Goal: Information Seeking & Learning: Learn about a topic

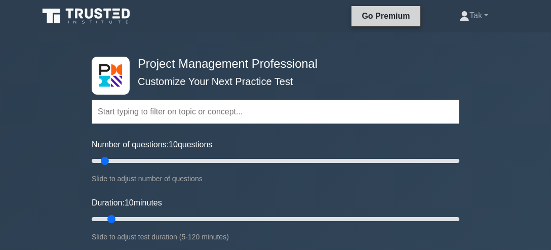
click at [404, 18] on link "Go Premium" at bounding box center [385, 16] width 60 height 13
click at [176, 160] on input "Number of questions: 50 questions" at bounding box center [275, 161] width 367 height 12
type input "35"
click at [152, 158] on input "Number of questions: 50 questions" at bounding box center [275, 161] width 367 height 12
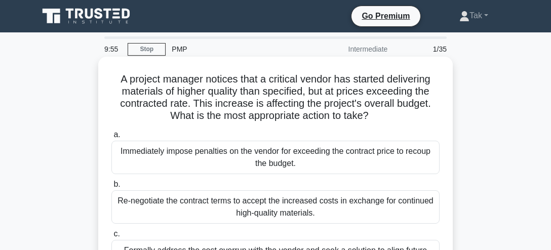
click at [175, 63] on div "A project manager notices that a critical vendor has started delivering materia…" at bounding box center [275, 197] width 346 height 272
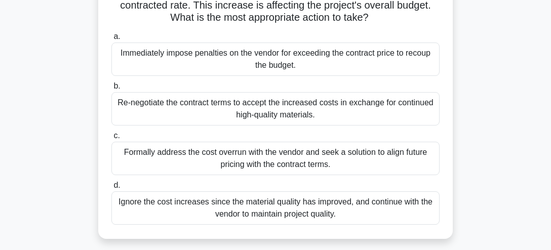
scroll to position [102, 0]
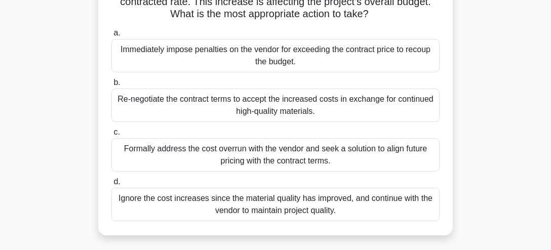
click at [268, 149] on div "Formally address the cost overrun with the vendor and seek a solution to align …" at bounding box center [275, 154] width 328 height 33
click at [111, 136] on input "c. Formally address the cost overrun with the vendor and seek a solution to ali…" at bounding box center [111, 132] width 0 height 7
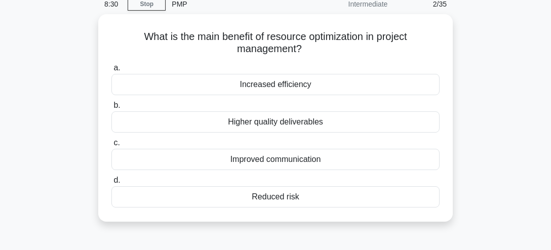
scroll to position [48, 0]
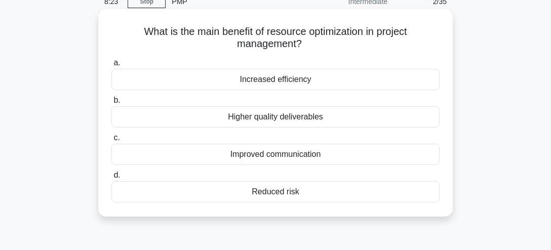
click at [285, 80] on div "Increased efficiency" at bounding box center [275, 79] width 328 height 21
click at [111, 66] on input "a. Increased efficiency" at bounding box center [111, 63] width 0 height 7
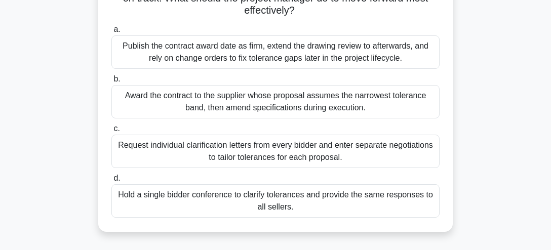
scroll to position [134, 0]
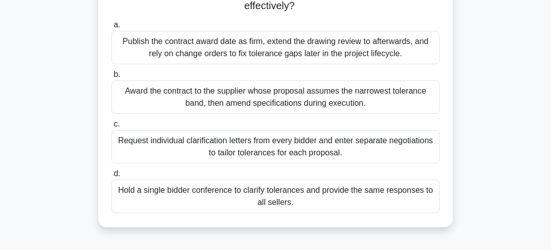
click at [314, 192] on div "Hold a single bidder conference to clarify tolerances and provide the same resp…" at bounding box center [275, 196] width 328 height 33
click at [111, 177] on input "d. Hold a single bidder conference to clarify tolerances and provide the same r…" at bounding box center [111, 174] width 0 height 7
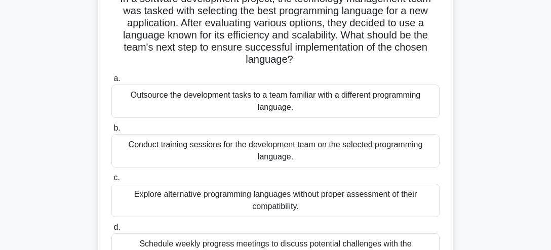
scroll to position [107, 0]
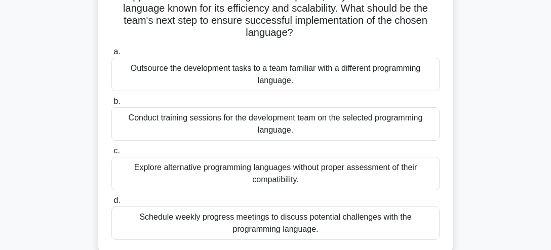
click at [450, 140] on div "In a software development project, the technology management team was tasked wi…" at bounding box center [275, 101] width 354 height 305
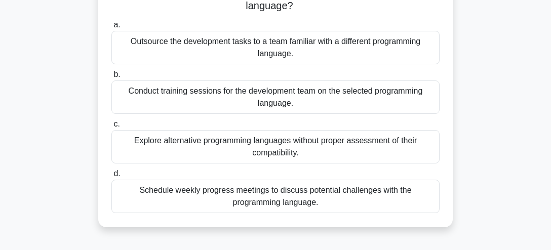
scroll to position [160, 0]
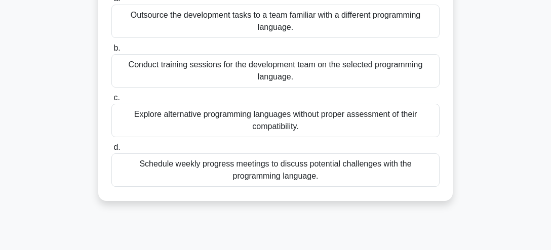
click at [305, 168] on div "Schedule weekly progress meetings to discuss potential challenges with the prog…" at bounding box center [275, 169] width 328 height 33
click at [111, 151] on input "d. Schedule weekly progress meetings to discuss potential challenges with the p…" at bounding box center [111, 147] width 0 height 7
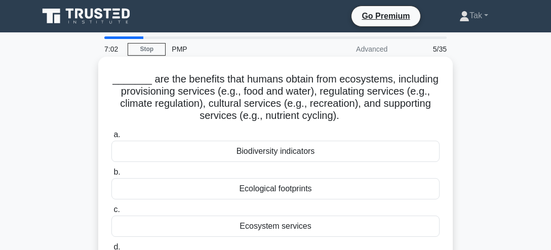
scroll to position [0, 0]
click at [369, 148] on div "Biodiversity indicators" at bounding box center [275, 151] width 328 height 21
click at [111, 138] on input "a. Biodiversity indicators" at bounding box center [111, 135] width 0 height 7
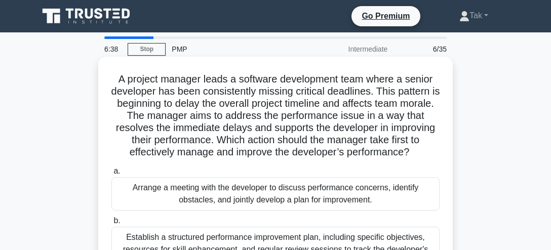
click at [209, 98] on h5 "A project manager leads a software development team where a senior developer ha…" at bounding box center [275, 116] width 330 height 86
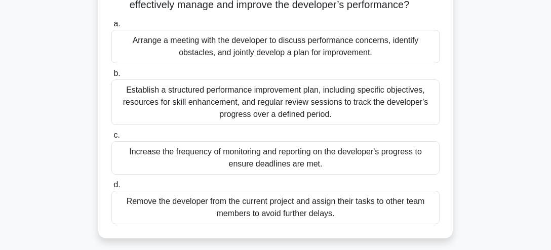
scroll to position [158, 0]
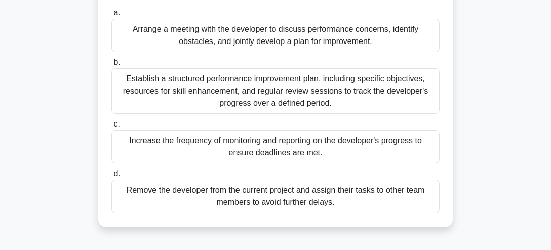
click at [284, 34] on div "Arrange a meeting with the developer to discuss performance concerns, identify …" at bounding box center [275, 35] width 328 height 33
click at [111, 16] on input "a. Arrange a meeting with the developer to discuss performance concerns, identi…" at bounding box center [111, 13] width 0 height 7
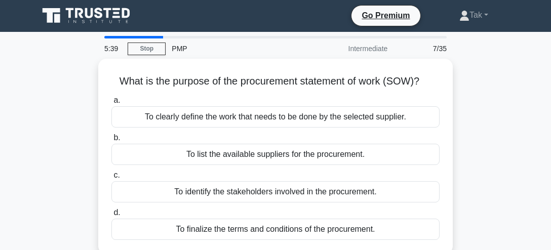
scroll to position [0, 0]
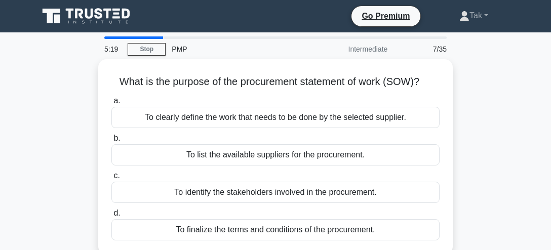
drag, startPoint x: 546, startPoint y: 98, endPoint x: 545, endPoint y: 105, distance: 7.1
drag, startPoint x: 544, startPoint y: 104, endPoint x: 544, endPoint y: 109, distance: 5.6
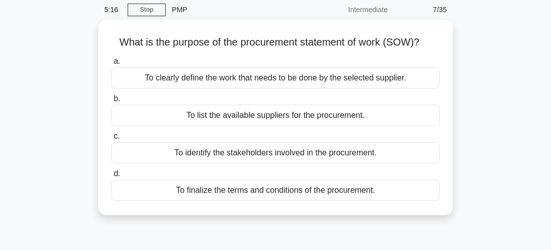
scroll to position [37, 0]
click at [270, 190] on div "To finalize the terms and conditions of the procurement." at bounding box center [275, 189] width 328 height 21
click at [111, 177] on input "d. To finalize the terms and conditions of the procurement." at bounding box center [111, 173] width 0 height 7
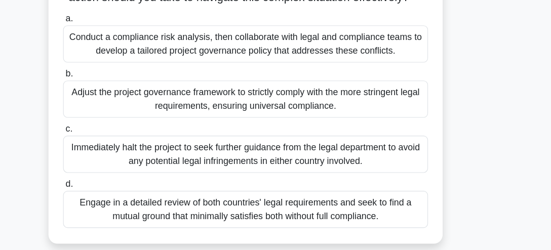
scroll to position [219, 0]
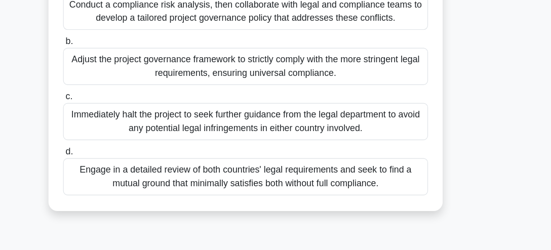
click at [284, 40] on div "Conduct a compliance risk analysis, then collaborate with legal and compliance …" at bounding box center [275, 35] width 328 height 33
click at [111, 16] on input "a. Conduct a compliance risk analysis, then collaborate with legal and complian…" at bounding box center [111, 13] width 0 height 7
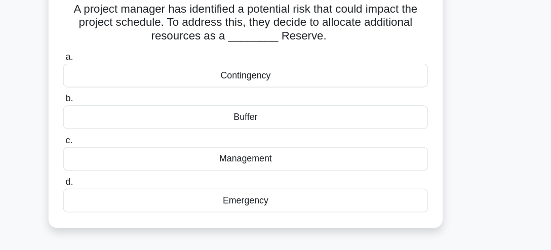
scroll to position [51, 0]
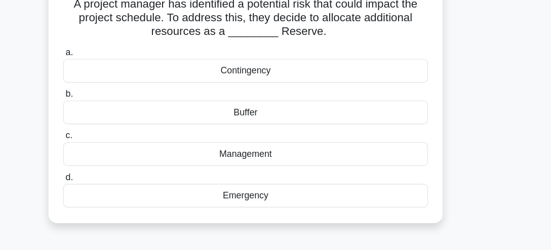
click at [278, 162] on div "Management" at bounding box center [275, 163] width 328 height 21
click at [111, 150] on input "c. Management" at bounding box center [111, 147] width 0 height 7
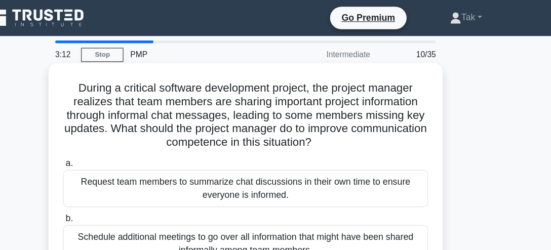
scroll to position [0, 0]
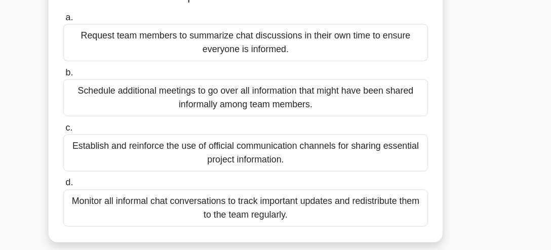
scroll to position [109, 0]
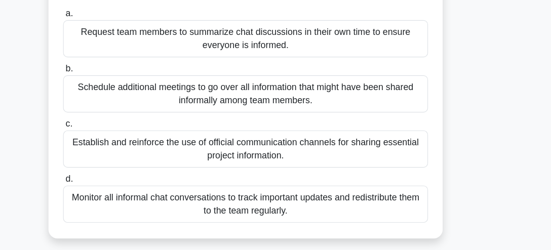
click at [277, 152] on div "Establish and reinforce the use of official communication channels for sharing …" at bounding box center [275, 159] width 328 height 33
click at [111, 140] on input "c. Establish and reinforce the use of official communication channels for shari…" at bounding box center [111, 137] width 0 height 7
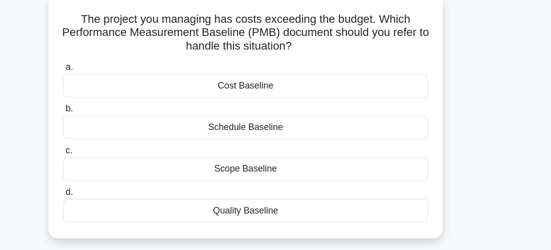
scroll to position [41, 0]
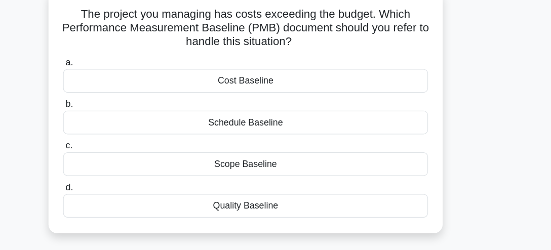
click at [273, 98] on div "Cost Baseline" at bounding box center [275, 97] width 328 height 21
click at [111, 85] on input "a. Cost Baseline" at bounding box center [111, 81] width 0 height 7
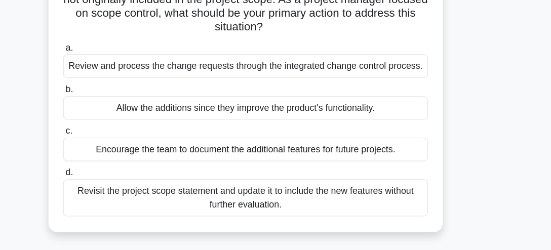
scroll to position [82, 0]
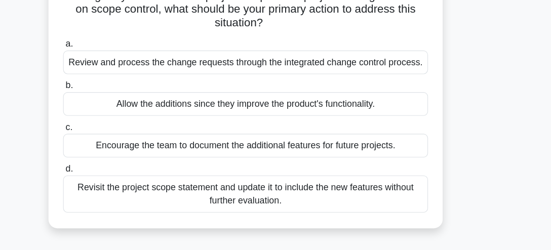
click at [297, 81] on div "Review and process the change requests through the integrated change control pr…" at bounding box center [275, 80] width 328 height 21
click at [111, 68] on input "a. Review and process the change requests through the integrated change control…" at bounding box center [111, 64] width 0 height 7
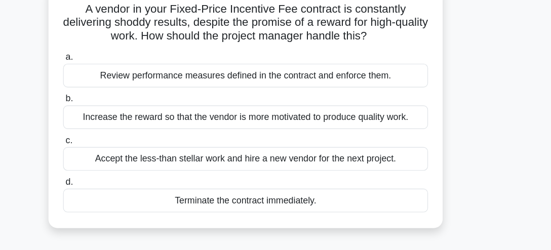
scroll to position [50, 0]
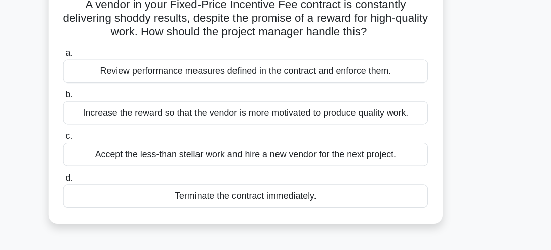
click at [294, 88] on div "Review performance measures defined in the contract and enforce them." at bounding box center [275, 88] width 328 height 21
click at [111, 76] on input "a. Review performance measures defined in the contract and enforce them." at bounding box center [111, 72] width 0 height 7
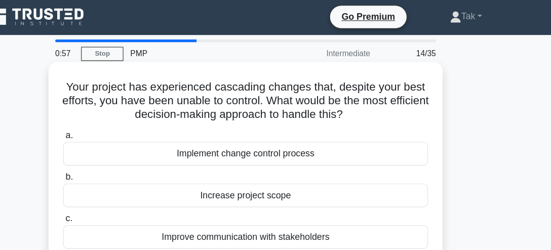
scroll to position [0, 0]
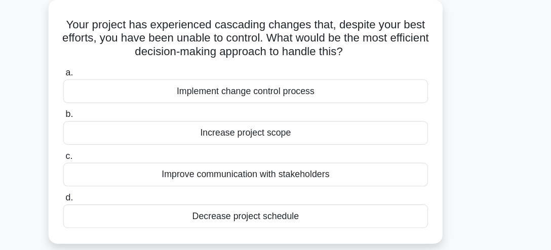
scroll to position [58, 0]
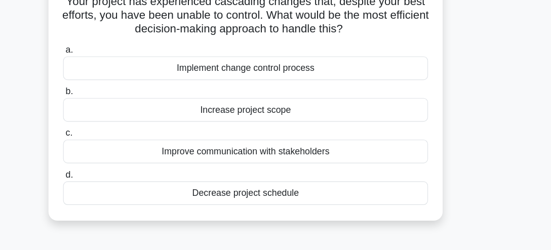
click at [275, 158] on div "Improve communication with stakeholders" at bounding box center [275, 156] width 328 height 21
click at [111, 143] on input "c. Improve communication with stakeholders" at bounding box center [111, 140] width 0 height 7
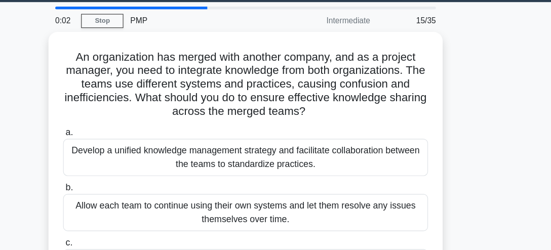
scroll to position [28, 0]
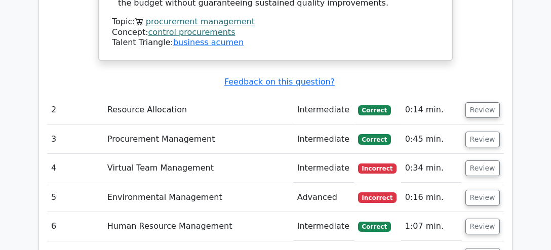
scroll to position [1417, 0]
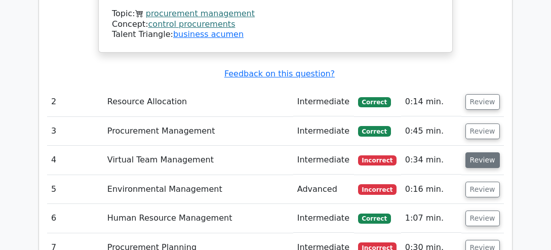
click at [475, 152] on button "Review" at bounding box center [482, 160] width 34 height 16
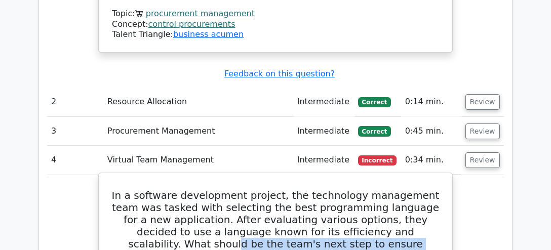
drag, startPoint x: 393, startPoint y: 179, endPoint x: 393, endPoint y: 166, distance: 12.7
click at [393, 189] on h5 "In a software development project, the technology management team was tasked wi…" at bounding box center [275, 225] width 329 height 73
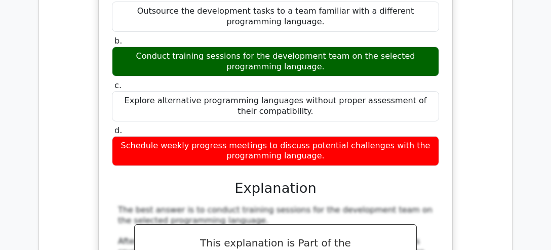
scroll to position [1706, 0]
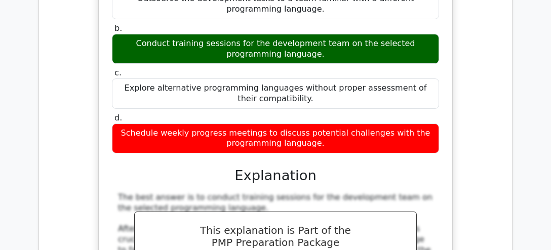
click at [394, 173] on div "a. Outsource the development tasks to a team familiar with a different programm…" at bounding box center [275, 215] width 329 height 476
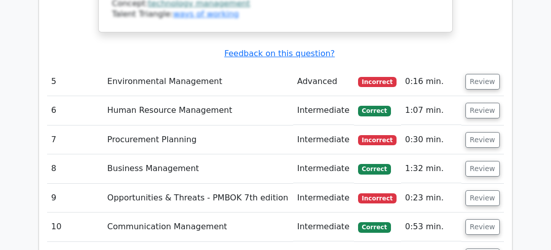
scroll to position [2133, 0]
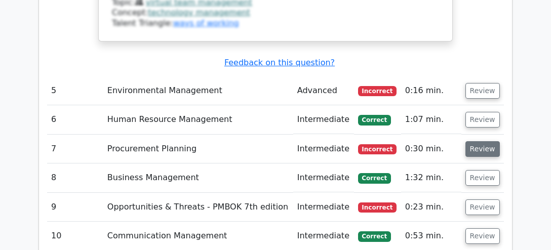
click at [475, 141] on button "Review" at bounding box center [482, 149] width 34 height 16
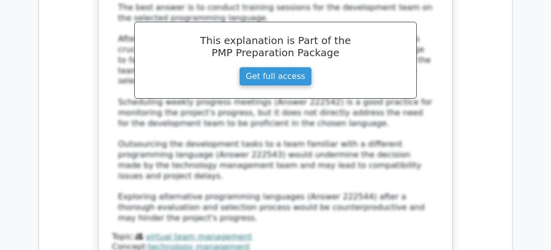
scroll to position [1669, 0]
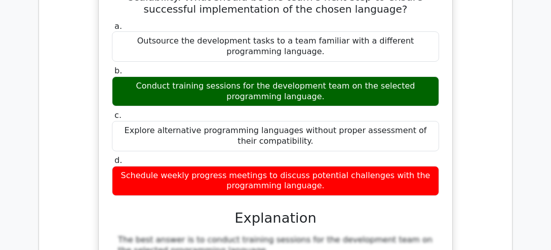
click at [545, 141] on main "Go Premium Project Management Professional Preparation Package (2025) Earn 35 P…" at bounding box center [275, 3] width 551 height 3281
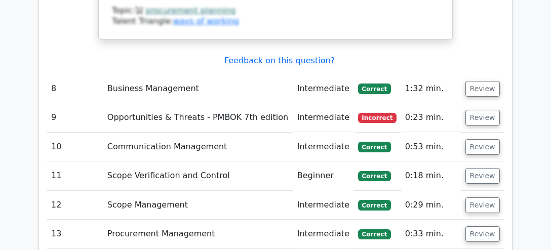
scroll to position [2640, 0]
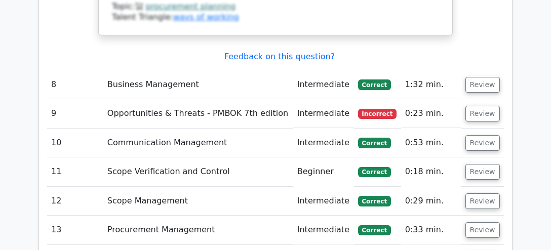
drag, startPoint x: 0, startPoint y: 81, endPoint x: 1, endPoint y: 90, distance: 9.1
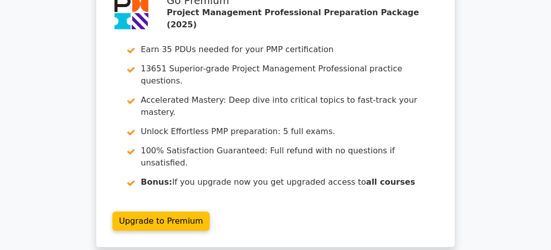
scroll to position [3494, 0]
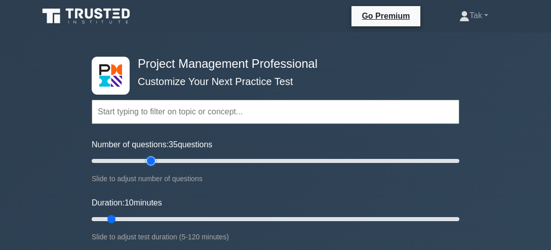
click at [151, 160] on input "Number of questions: 35 questions" at bounding box center [275, 161] width 367 height 12
type input "25"
click at [134, 158] on input "Number of questions: 25 questions" at bounding box center [275, 161] width 367 height 12
click at [130, 158] on input "Number of questions: 25 questions" at bounding box center [275, 161] width 367 height 12
click at [136, 216] on input "Duration: 20 minutes" at bounding box center [275, 219] width 367 height 12
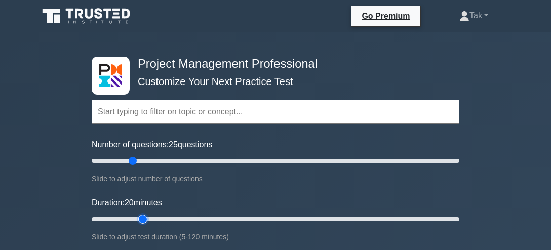
click at [148, 216] on input "Duration: 20 minutes" at bounding box center [275, 219] width 367 height 12
click at [153, 216] on input "Duration: 25 minutes" at bounding box center [275, 219] width 367 height 12
click at [142, 216] on input "Duration: 20 minutes" at bounding box center [275, 219] width 367 height 12
click at [150, 216] on input "Duration: 20 minutes" at bounding box center [275, 219] width 367 height 12
type input "25"
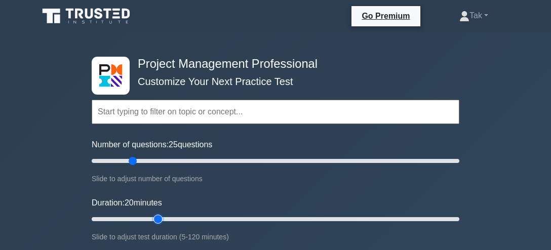
click at [154, 216] on input "Duration: 20 minutes" at bounding box center [275, 219] width 367 height 12
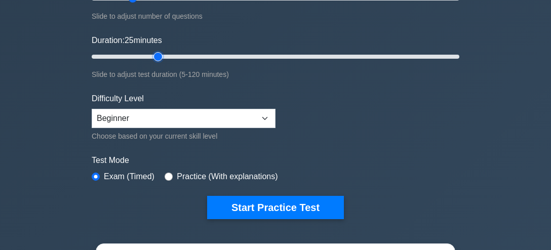
scroll to position [190, 0]
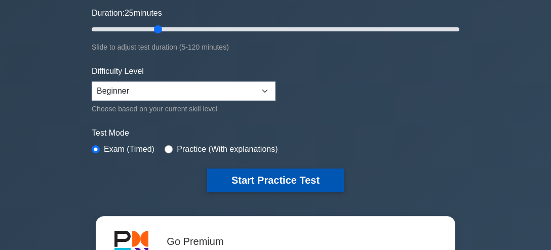
click at [273, 176] on button "Start Practice Test" at bounding box center [275, 180] width 137 height 23
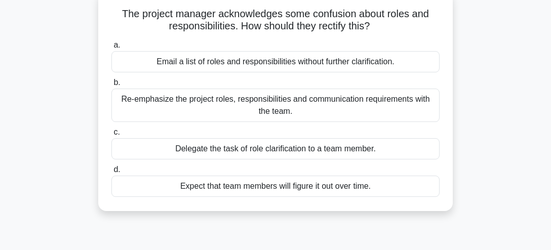
scroll to position [80, 0]
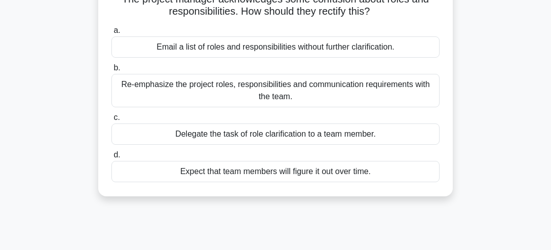
click at [313, 85] on div "Re-emphasize the project roles, responsibilities and communication requirements…" at bounding box center [275, 90] width 328 height 33
click at [111, 71] on input "b. Re-emphasize the project roles, responsibilities and communication requireme…" at bounding box center [111, 68] width 0 height 7
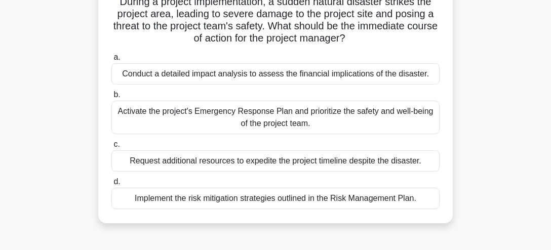
scroll to position [106, 0]
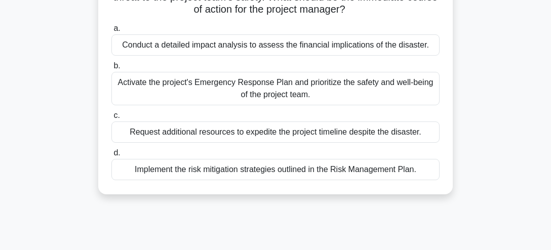
click at [259, 82] on div "Activate the project's Emergency Response Plan and prioritize the safety and we…" at bounding box center [275, 88] width 328 height 33
click at [111, 69] on input "b. Activate the project's Emergency Response Plan and prioritize the safety and…" at bounding box center [111, 66] width 0 height 7
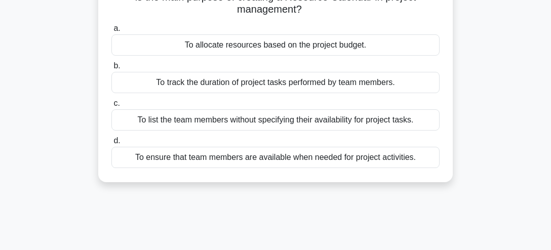
click at [265, 156] on div "To ensure that team members are available when needed for project activities." at bounding box center [275, 157] width 328 height 21
click at [111, 144] on input "d. To ensure that team members are available when needed for project activities." at bounding box center [111, 141] width 0 height 7
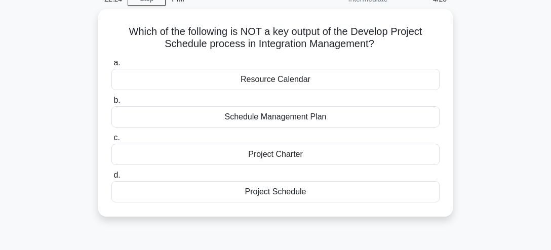
scroll to position [51, 0]
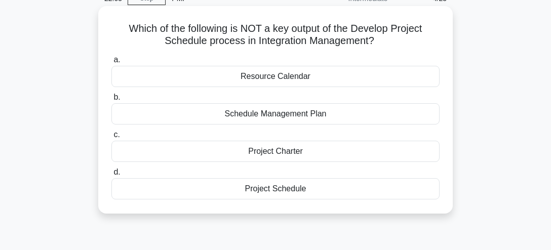
click at [277, 187] on div "Project Schedule" at bounding box center [275, 188] width 328 height 21
click at [111, 176] on input "d. Project Schedule" at bounding box center [111, 172] width 0 height 7
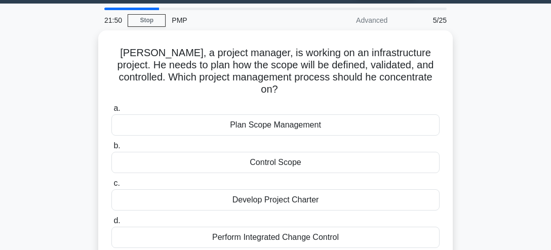
scroll to position [30, 0]
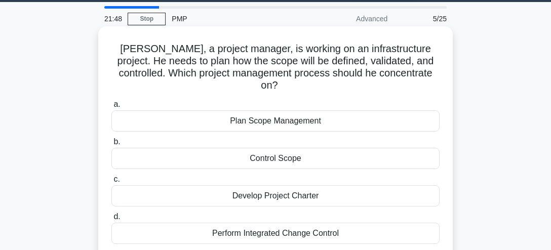
click at [304, 110] on div "Plan Scope Management" at bounding box center [275, 120] width 328 height 21
click at [111, 108] on input "a. Plan Scope Management" at bounding box center [111, 104] width 0 height 7
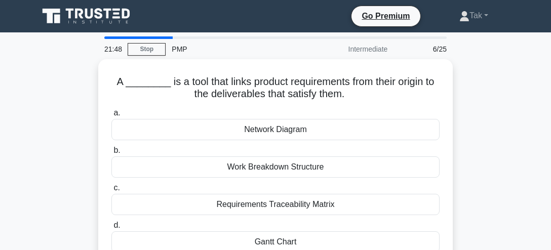
scroll to position [0, 0]
drag, startPoint x: 545, startPoint y: 88, endPoint x: 546, endPoint y: 95, distance: 7.1
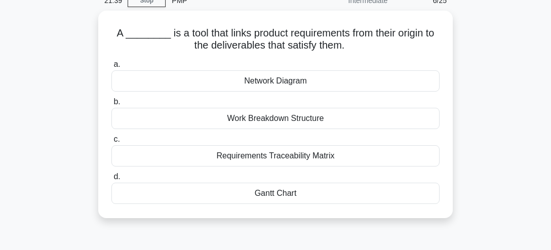
scroll to position [50, 0]
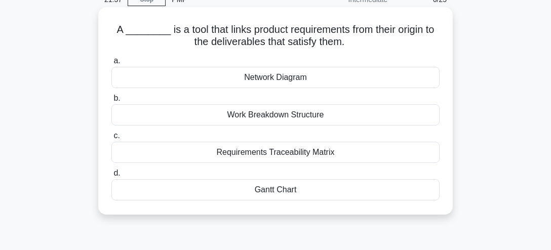
click at [276, 153] on div "Requirements Traceability Matrix" at bounding box center [275, 152] width 328 height 21
click at [111, 139] on input "c. Requirements Traceability Matrix" at bounding box center [111, 136] width 0 height 7
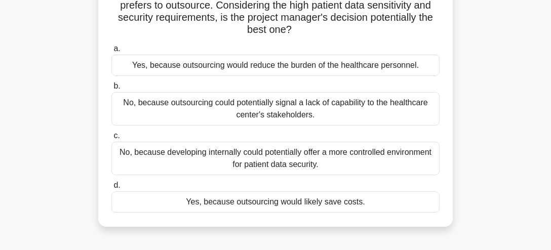
scroll to position [102, 0]
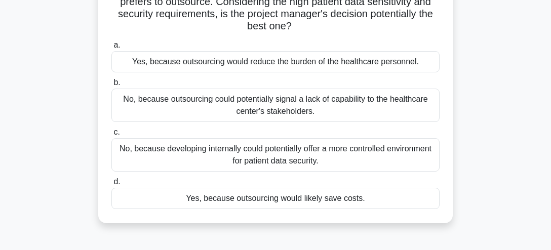
click at [317, 196] on div "Yes, because outsourcing would likely save costs." at bounding box center [275, 198] width 328 height 21
click at [111, 185] on input "d. Yes, because outsourcing would likely save costs." at bounding box center [111, 182] width 0 height 7
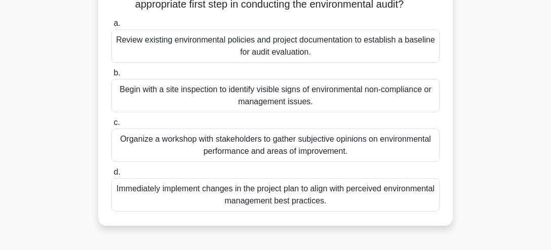
scroll to position [202, 0]
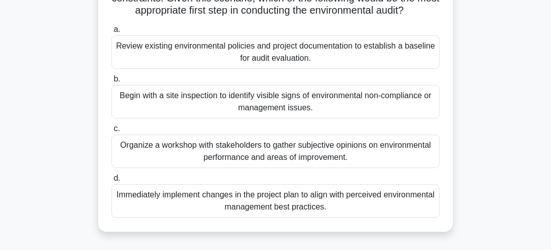
click at [321, 150] on div "Organize a workshop with stakeholders to gather subjective opinions on environm…" at bounding box center [275, 151] width 328 height 33
click at [111, 132] on input "c. Organize a workshop with stakeholders to gather subjective opinions on envir…" at bounding box center [111, 129] width 0 height 7
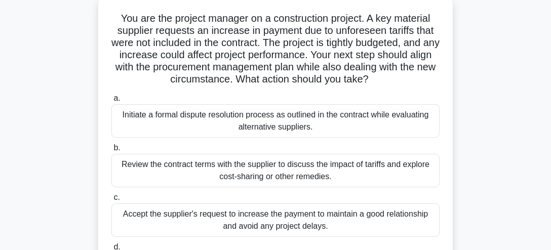
scroll to position [53, 0]
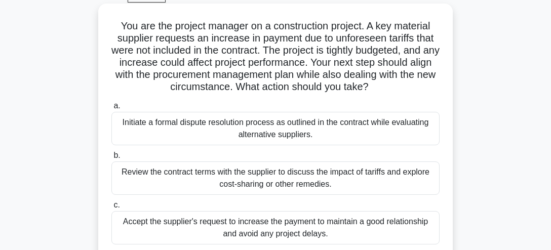
click at [282, 122] on div "Initiate a formal dispute resolution process as outlined in the contract while …" at bounding box center [275, 128] width 328 height 33
click at [111, 109] on input "a. Initiate a formal dispute resolution process as outlined in the contract whi…" at bounding box center [111, 106] width 0 height 7
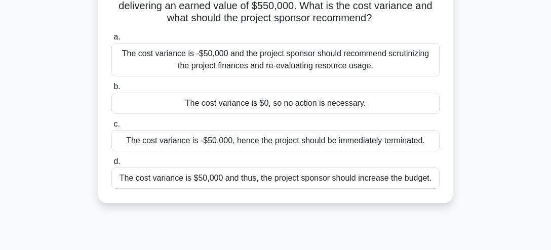
scroll to position [106, 0]
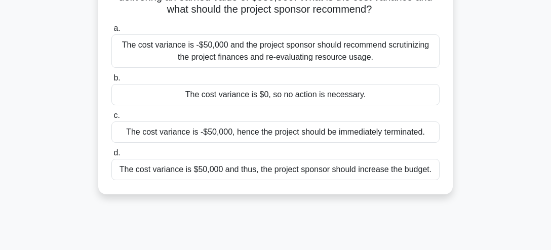
click at [337, 168] on div "The cost variance is $50,000 and thus, the project sponsor should increase the …" at bounding box center [275, 169] width 328 height 21
click at [111, 156] on input "d. The cost variance is $50,000 and thus, the project sponsor should increase t…" at bounding box center [111, 153] width 0 height 7
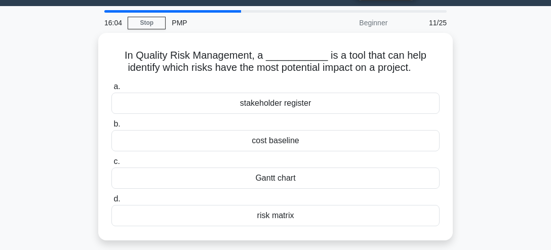
scroll to position [53, 0]
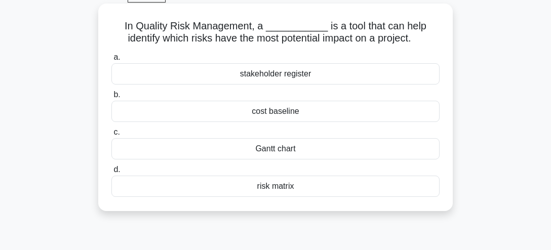
click at [280, 186] on div "risk matrix" at bounding box center [275, 186] width 328 height 21
click at [111, 173] on input "d. risk matrix" at bounding box center [111, 169] width 0 height 7
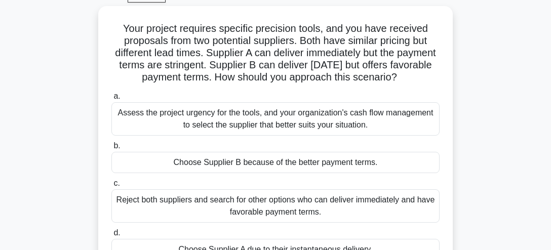
scroll to position [80, 0]
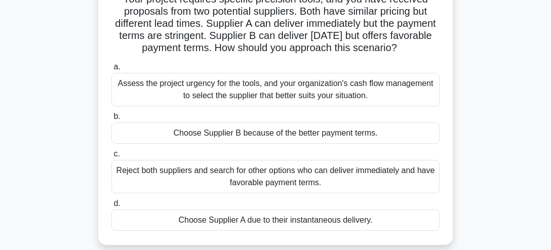
click at [268, 92] on div "Assess the project urgency for the tools, and your organization's cash flow man…" at bounding box center [275, 89] width 328 height 33
click at [111, 70] on input "a. Assess the project urgency for the tools, and your organization's cash flow …" at bounding box center [111, 67] width 0 height 7
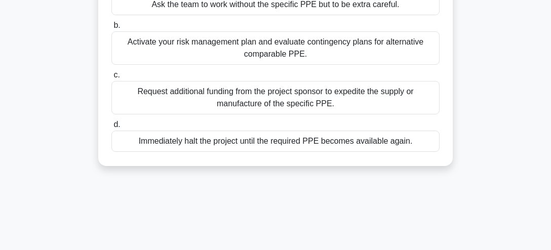
scroll to position [160, 0]
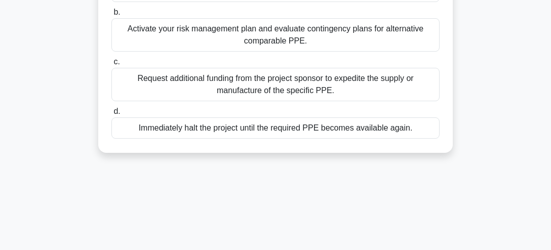
click at [280, 29] on div "Activate your risk management plan and evaluate contingency plans for alternati…" at bounding box center [275, 34] width 328 height 33
click at [111, 16] on input "b. Activate your risk management plan and evaluate contingency plans for altern…" at bounding box center [111, 12] width 0 height 7
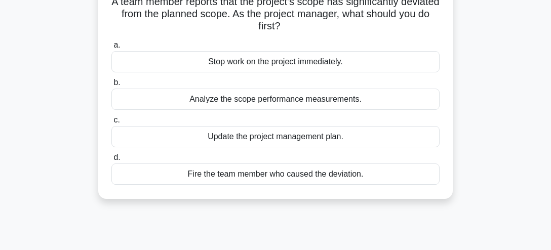
scroll to position [106, 0]
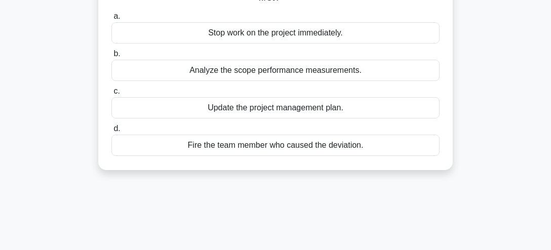
click at [249, 69] on div "Analyze the scope performance measurements." at bounding box center [275, 70] width 328 height 21
click at [111, 57] on input "b. Analyze the scope performance measurements." at bounding box center [111, 54] width 0 height 7
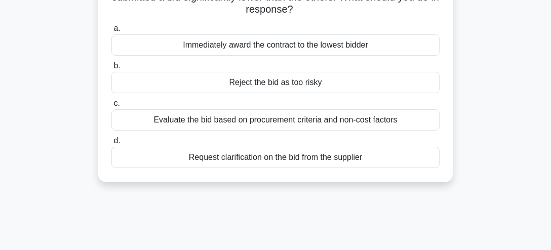
click at [340, 120] on div "Evaluate the bid based on procurement criteria and non-cost factors" at bounding box center [275, 119] width 328 height 21
click at [111, 107] on input "c. Evaluate the bid based on procurement criteria and non-cost factors" at bounding box center [111, 103] width 0 height 7
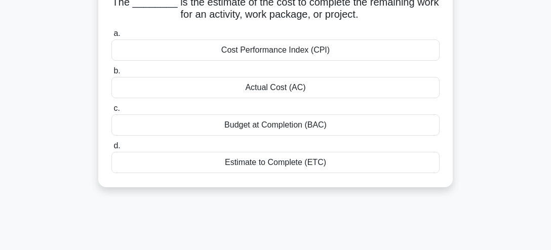
scroll to position [80, 0]
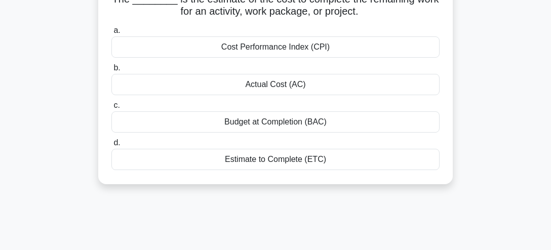
click at [276, 158] on div "Estimate to Complete (ETC)" at bounding box center [275, 159] width 328 height 21
click at [111, 146] on input "d. Estimate to Complete (ETC)" at bounding box center [111, 143] width 0 height 7
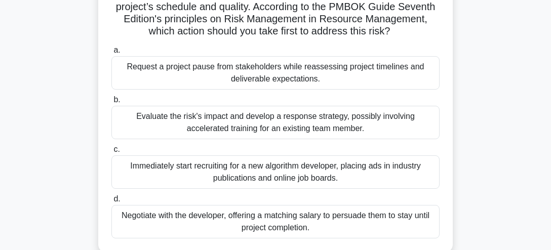
scroll to position [186, 0]
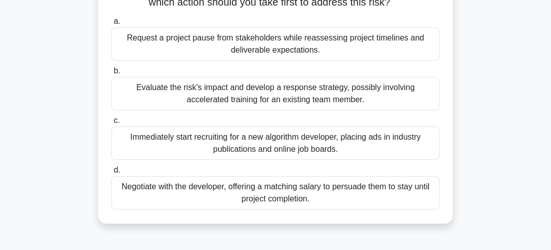
click at [280, 89] on div "Evaluate the risk's impact and develop a response strategy, possibly involving …" at bounding box center [275, 93] width 328 height 33
click at [111, 74] on input "b. Evaluate the risk's impact and develop a response strategy, possibly involvi…" at bounding box center [111, 71] width 0 height 7
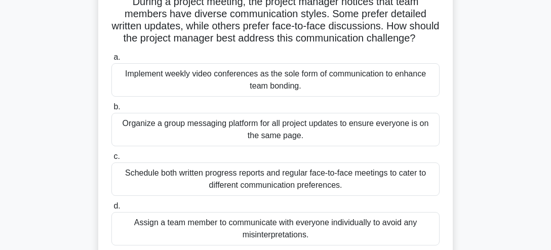
scroll to position [106, 0]
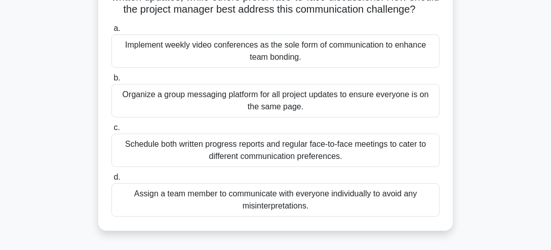
click at [308, 147] on div "Schedule both written progress reports and regular face-to-face meetings to cat…" at bounding box center [275, 150] width 328 height 33
click at [111, 131] on input "c. Schedule both written progress reports and regular face-to-face meetings to …" at bounding box center [111, 127] width 0 height 7
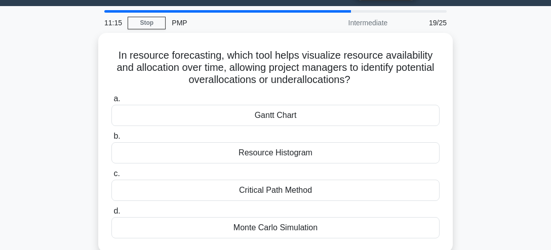
scroll to position [53, 0]
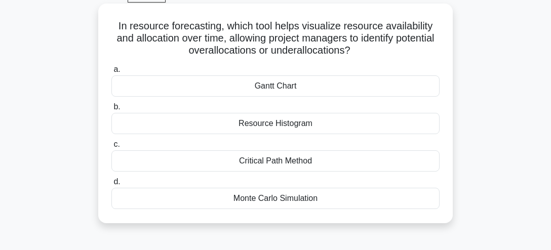
click at [287, 123] on div "Resource Histogram" at bounding box center [275, 123] width 328 height 21
click at [111, 110] on input "b. Resource Histogram" at bounding box center [111, 107] width 0 height 7
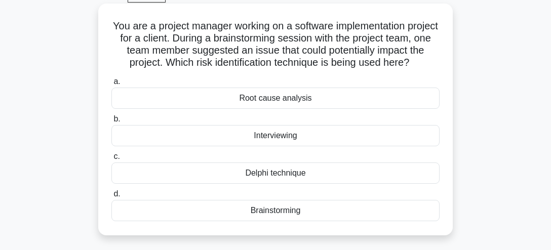
click at [292, 207] on div "Brainstorming" at bounding box center [275, 210] width 328 height 21
click at [111, 197] on input "d. Brainstorming" at bounding box center [111, 194] width 0 height 7
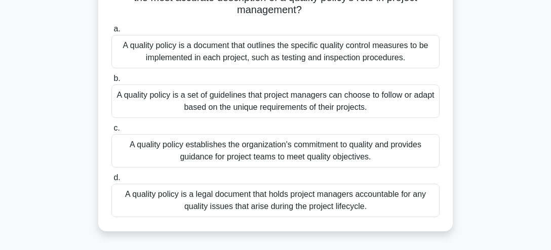
scroll to position [106, 0]
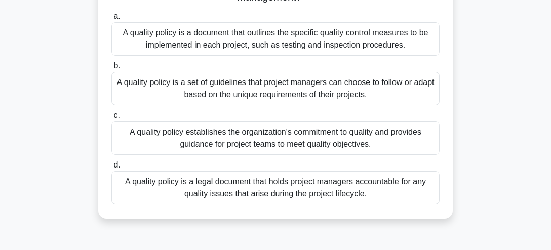
click at [294, 132] on div "A quality policy establishes the organization's commitment to quality and provi…" at bounding box center [275, 137] width 328 height 33
click at [111, 119] on input "c. A quality policy establishes the organization's commitment to quality and pr…" at bounding box center [111, 115] width 0 height 7
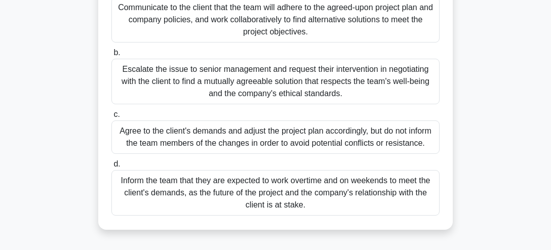
scroll to position [160, 0]
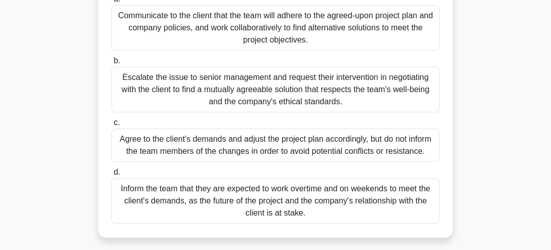
click at [297, 196] on div "Inform the team that they are expected to work overtime and on weekends to meet…" at bounding box center [275, 201] width 328 height 46
click at [111, 176] on input "d. Inform the team that they are expected to work overtime and on weekends to m…" at bounding box center [111, 172] width 0 height 7
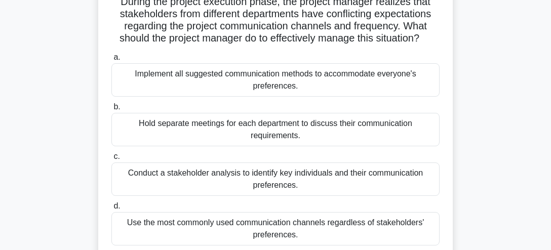
scroll to position [106, 0]
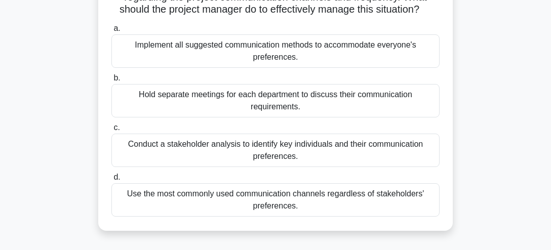
click at [255, 144] on div "Conduct a stakeholder analysis to identify key individuals and their communicat…" at bounding box center [275, 150] width 328 height 33
click at [111, 131] on input "c. Conduct a stakeholder analysis to identify key individuals and their communi…" at bounding box center [111, 127] width 0 height 7
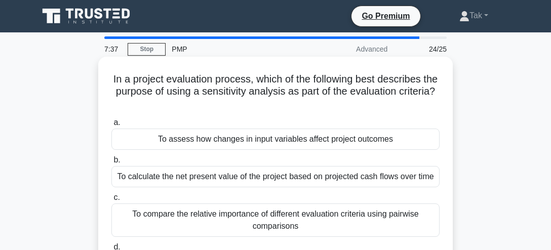
scroll to position [0, 0]
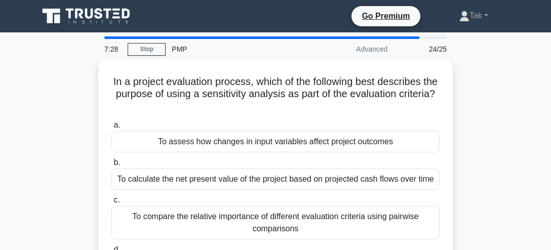
drag, startPoint x: 546, startPoint y: 63, endPoint x: 548, endPoint y: 70, distance: 7.4
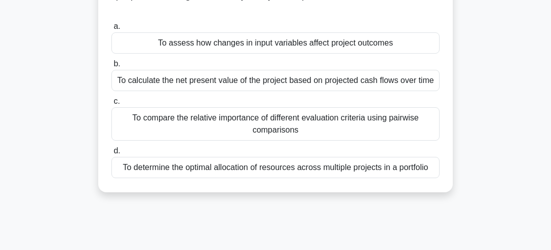
scroll to position [101, 0]
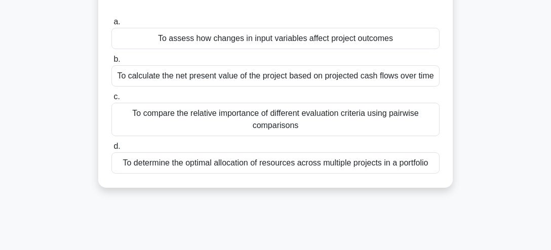
click at [314, 37] on div "To assess how changes in input variables affect project outcomes" at bounding box center [275, 38] width 328 height 21
click at [111, 25] on input "a. To assess how changes in input variables affect project outcomes" at bounding box center [111, 22] width 0 height 7
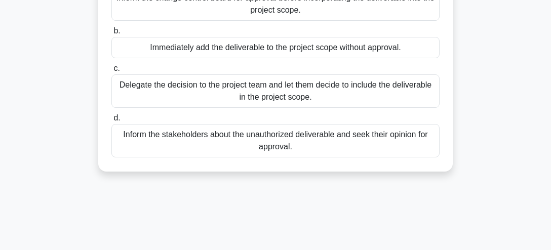
scroll to position [156, 0]
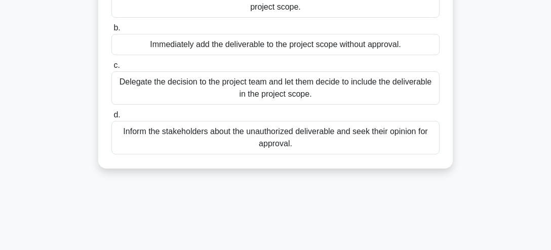
click at [315, 131] on div "Inform the stakeholders about the unauthorized deliverable and seek their opini…" at bounding box center [275, 137] width 328 height 33
click at [111, 118] on input "d. Inform the stakeholders about the unauthorized deliverable and seek their op…" at bounding box center [111, 115] width 0 height 7
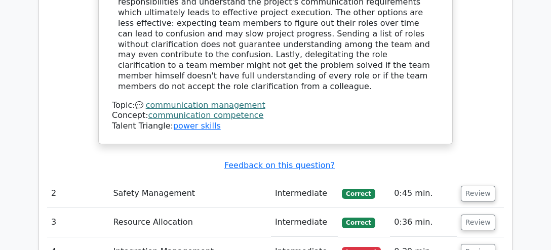
scroll to position [1417, 0]
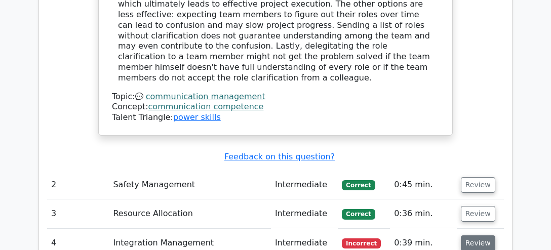
click at [469, 235] on button "Review" at bounding box center [478, 243] width 34 height 16
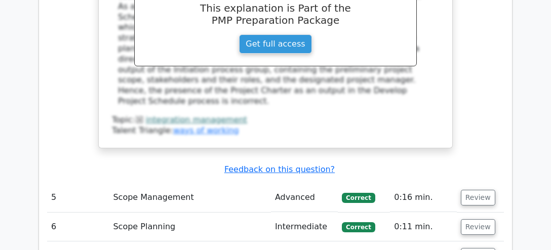
scroll to position [1951, 0]
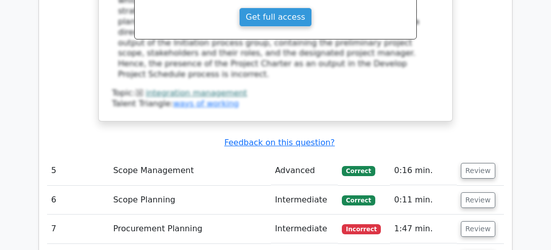
click at [364, 224] on span "Incorrect" at bounding box center [361, 229] width 39 height 10
click at [469, 221] on button "Review" at bounding box center [478, 229] width 34 height 16
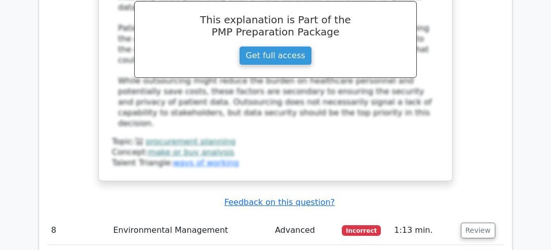
scroll to position [2511, 0]
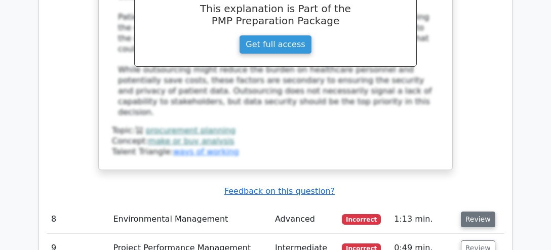
click at [480, 212] on button "Review" at bounding box center [478, 220] width 34 height 16
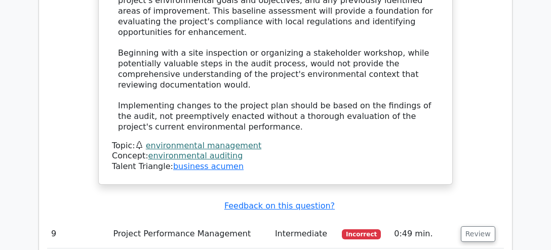
scroll to position [3257, 0]
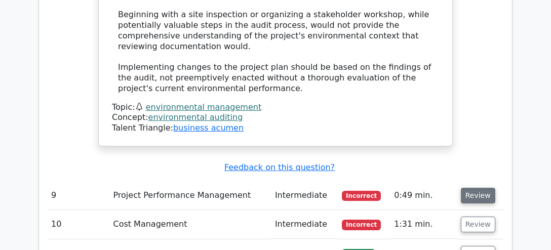
click at [470, 188] on button "Review" at bounding box center [478, 196] width 34 height 16
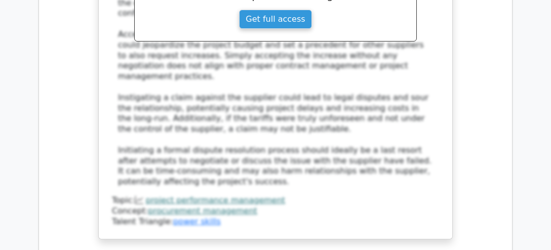
scroll to position [3845, 0]
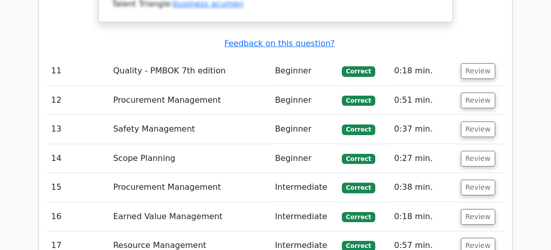
scroll to position [4645, 0]
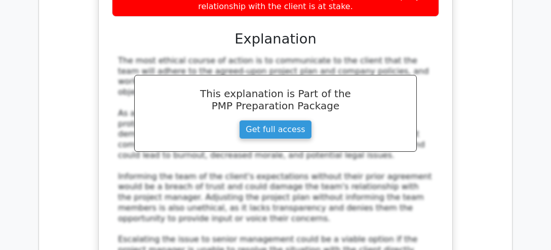
scroll to position [5418, 0]
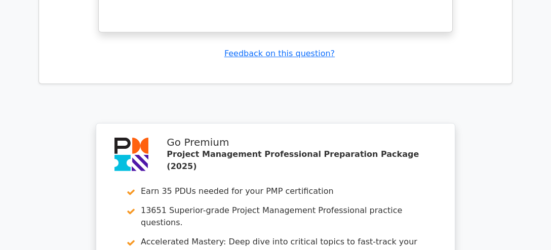
scroll to position [6218, 0]
